Goal: Task Accomplishment & Management: Use online tool/utility

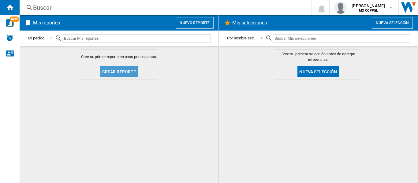
click at [124, 73] on button "Crear reporte" at bounding box center [119, 71] width 38 height 11
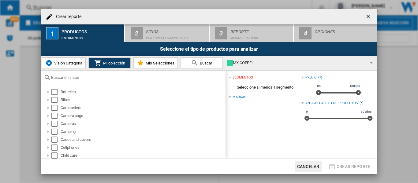
click at [60, 61] on span "Visión Categoría" at bounding box center [68, 63] width 30 height 5
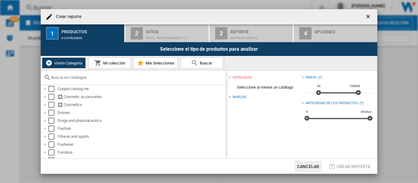
scroll to position [153, 0]
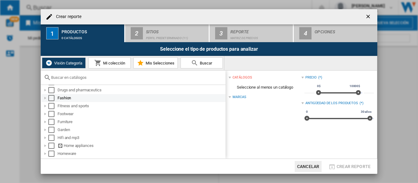
click at [50, 98] on div "Select" at bounding box center [51, 98] width 6 height 6
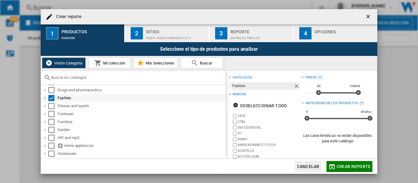
click at [45, 98] on div at bounding box center [45, 98] width 6 height 6
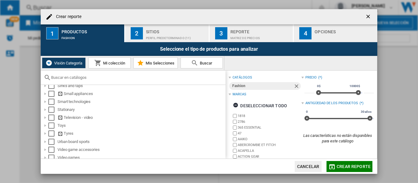
scroll to position [423, 0]
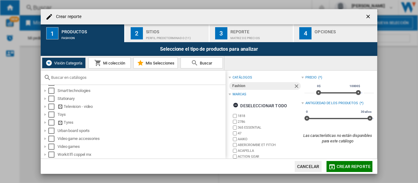
click at [113, 61] on span "Mi colección" at bounding box center [114, 63] width 24 height 5
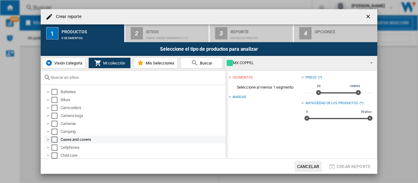
scroll to position [31, 0]
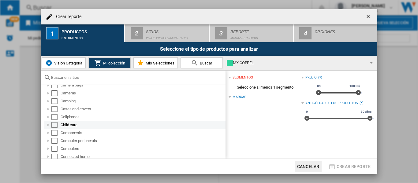
click at [48, 125] on div at bounding box center [48, 125] width 6 height 6
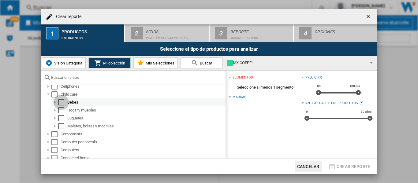
click at [62, 104] on div "Select" at bounding box center [61, 102] width 6 height 6
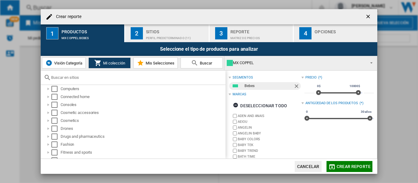
scroll to position [153, 0]
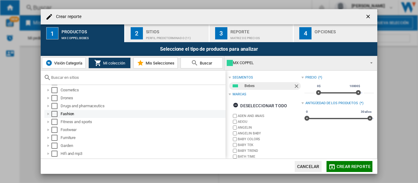
click at [50, 114] on div at bounding box center [48, 114] width 6 height 6
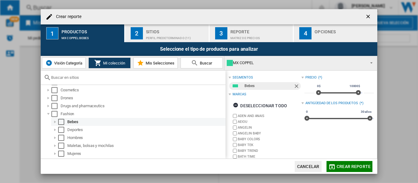
click at [60, 122] on div "Select" at bounding box center [61, 122] width 6 height 6
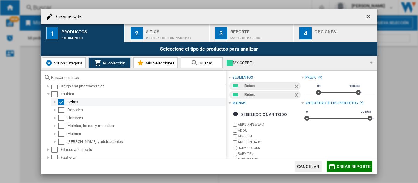
scroll to position [184, 0]
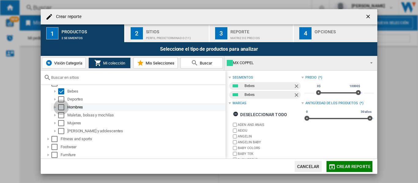
click at [61, 107] on div "Select" at bounding box center [61, 107] width 6 height 6
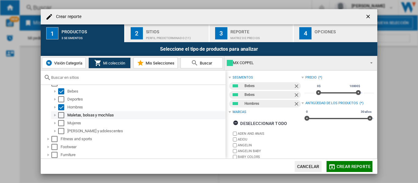
click at [61, 116] on div "Select" at bounding box center [61, 115] width 6 height 6
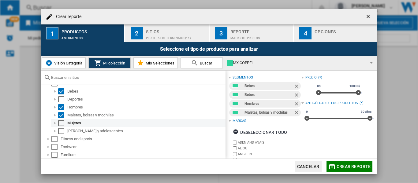
click at [62, 124] on div "Select" at bounding box center [61, 123] width 6 height 6
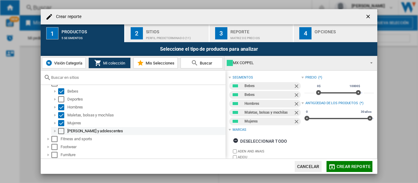
click at [61, 132] on div "Select" at bounding box center [61, 131] width 6 height 6
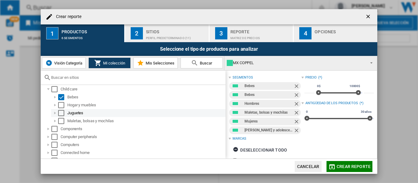
scroll to position [61, 0]
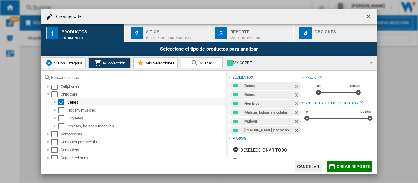
click at [63, 103] on div "Select" at bounding box center [61, 102] width 6 height 6
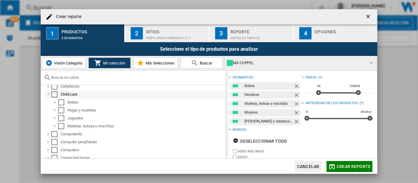
click at [49, 94] on div at bounding box center [48, 94] width 6 height 6
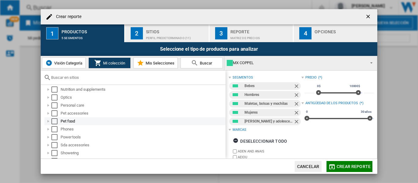
scroll to position [367, 0]
click at [47, 115] on div at bounding box center [48, 115] width 6 height 6
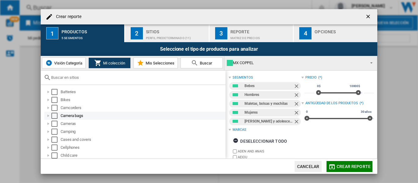
scroll to position [31, 0]
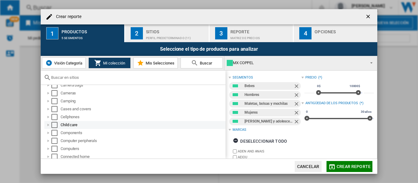
click at [49, 126] on div at bounding box center [48, 125] width 6 height 6
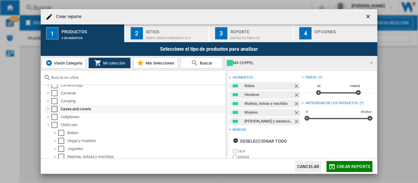
scroll to position [61, 0]
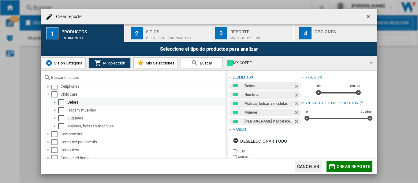
click at [60, 104] on div "Select" at bounding box center [61, 102] width 6 height 6
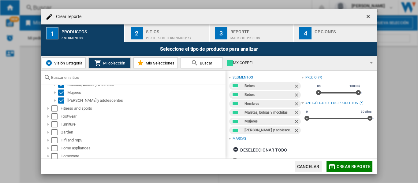
scroll to position [245, 0]
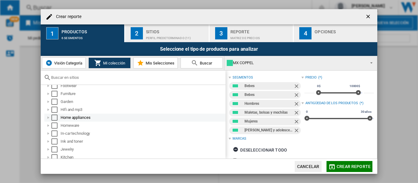
click at [49, 118] on div at bounding box center [48, 118] width 6 height 6
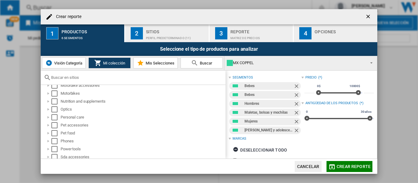
scroll to position [367, 0]
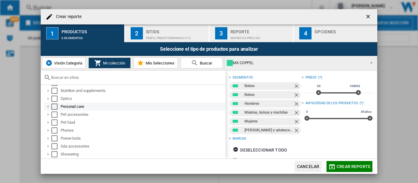
click at [47, 108] on div at bounding box center [48, 107] width 6 height 6
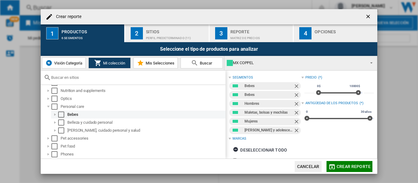
click at [62, 113] on div "Select" at bounding box center [61, 115] width 6 height 6
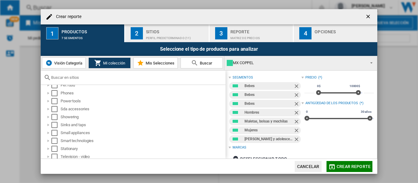
scroll to position [459, 0]
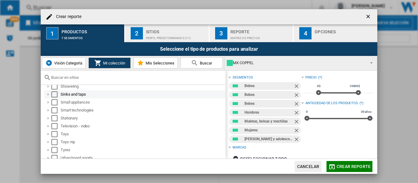
click at [48, 95] on div at bounding box center [48, 94] width 6 height 6
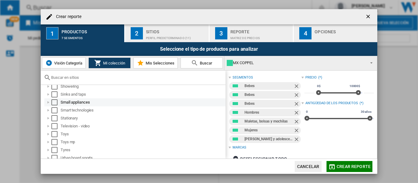
click at [48, 102] on div at bounding box center [48, 102] width 6 height 6
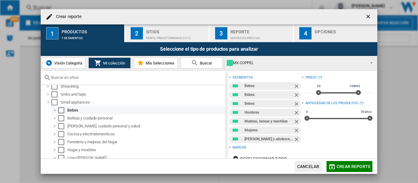
click at [61, 109] on div "Select" at bounding box center [61, 110] width 6 height 6
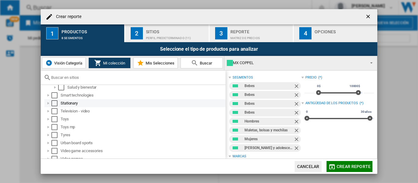
scroll to position [550, 0]
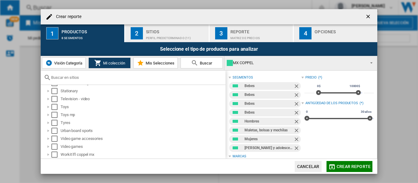
click at [167, 63] on span "Mis Selecciones" at bounding box center [159, 63] width 30 height 5
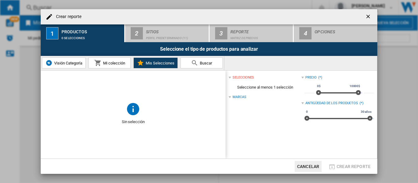
click at [205, 63] on span "Buscar" at bounding box center [205, 63] width 14 height 5
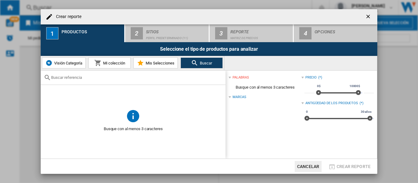
click at [109, 65] on button "Mi colección" at bounding box center [109, 63] width 42 height 11
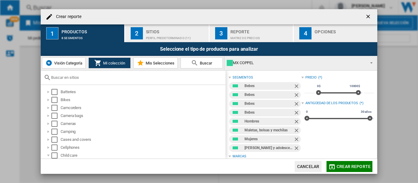
click at [68, 61] on span "Visión Categoría" at bounding box center [68, 63] width 30 height 5
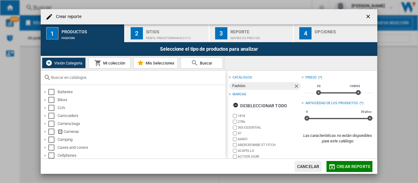
click at [242, 34] on div "Matriz de precios" at bounding box center [260, 36] width 60 height 6
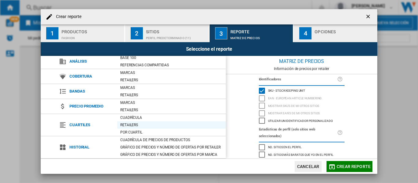
scroll to position [31, 0]
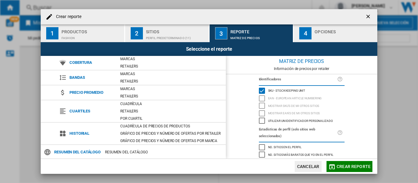
click at [343, 29] on div "Opciones" at bounding box center [345, 30] width 60 height 6
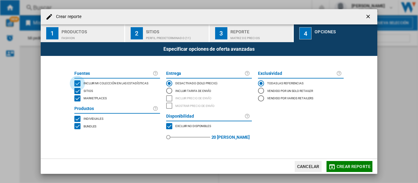
click at [79, 82] on div "INCLUDE MY SITE" at bounding box center [77, 83] width 6 height 6
click at [78, 91] on div "SITES" at bounding box center [77, 91] width 6 height 6
click at [307, 34] on div "4" at bounding box center [305, 33] width 12 height 12
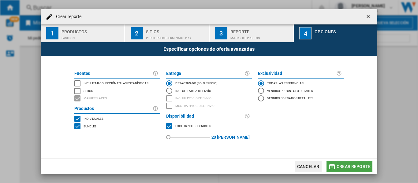
click at [346, 166] on span "Crear reporte" at bounding box center [354, 166] width 34 height 5
